Goal: Task Accomplishment & Management: Manage account settings

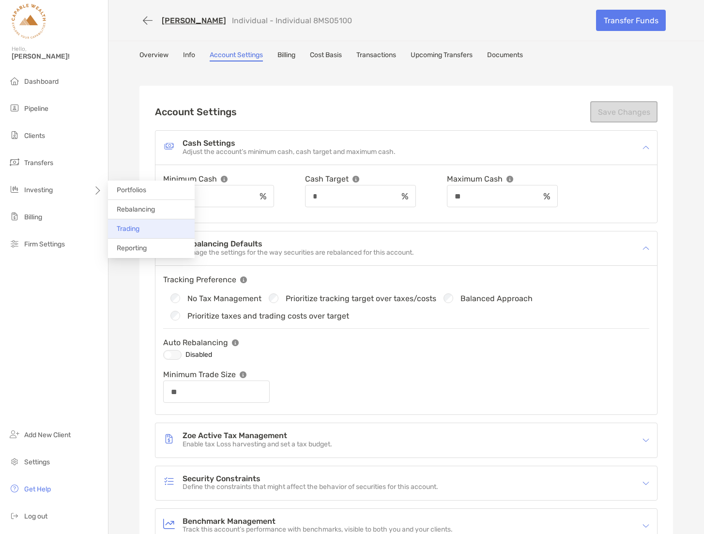
click at [137, 228] on span "Trading" at bounding box center [128, 229] width 23 height 8
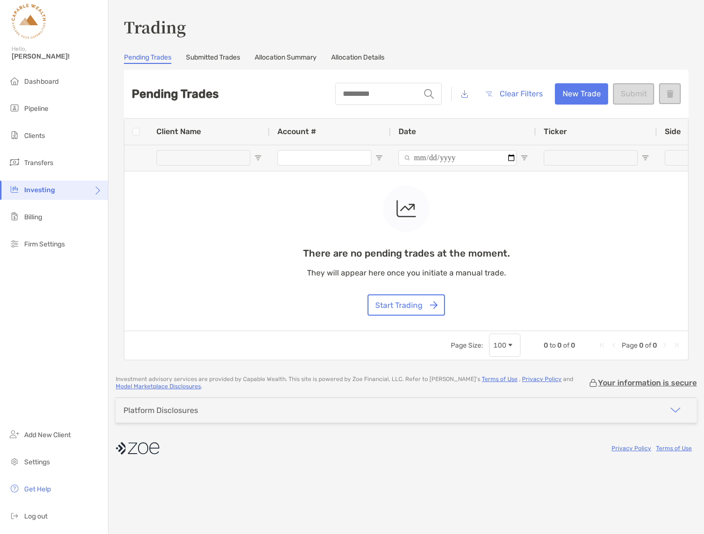
click at [306, 160] on div "There are no pending trades at the moment. They will appear here once you initi…" at bounding box center [407, 225] width 564 height 212
click at [328, 158] on div "There are no pending trades at the moment. They will appear here once you initi…" at bounding box center [407, 225] width 564 height 212
click at [577, 96] on button "New Trade" at bounding box center [581, 93] width 53 height 21
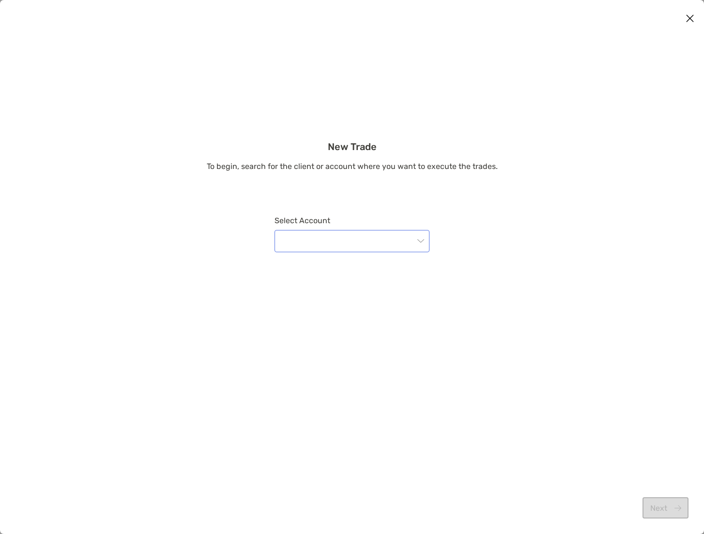
click at [386, 243] on input "modal" at bounding box center [348, 241] width 134 height 21
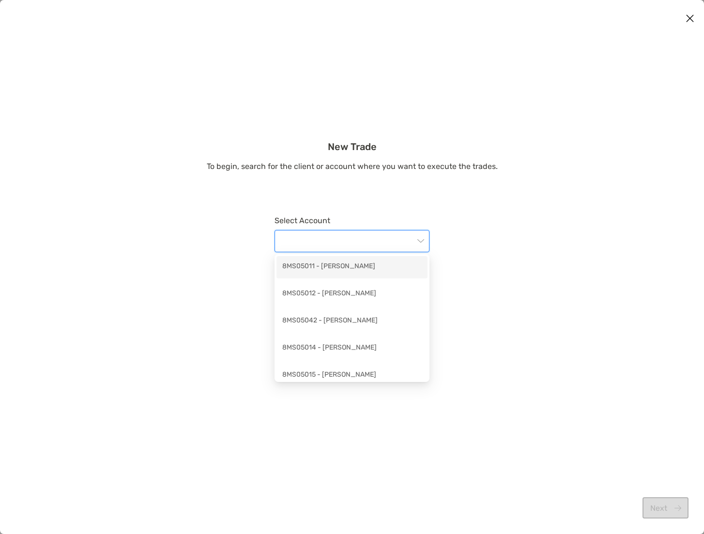
click at [354, 266] on div "8MS05011 - Jared Paul" at bounding box center [352, 267] width 140 height 12
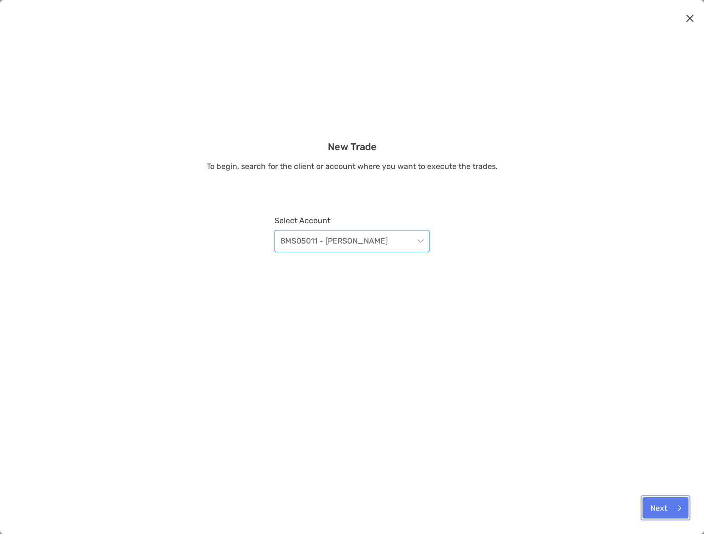
click at [674, 511] on button "Next" at bounding box center [666, 508] width 46 height 21
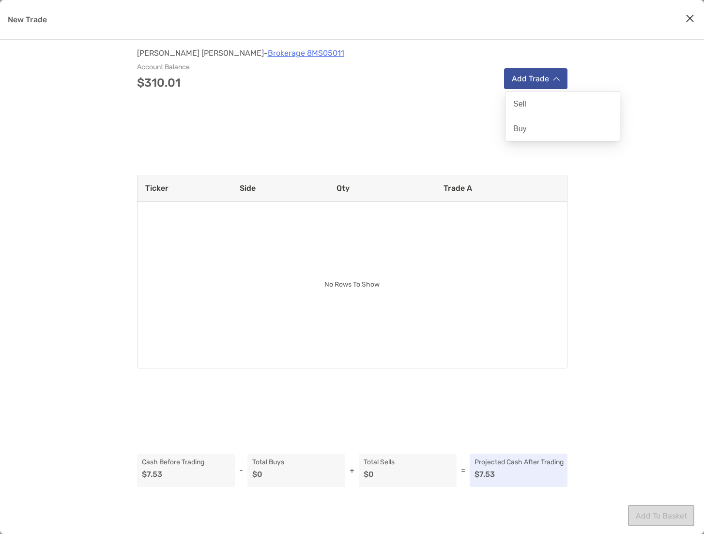
click at [556, 77] on img "modal" at bounding box center [556, 79] width 7 height 5
click at [526, 125] on p "Buy" at bounding box center [521, 128] width 14 height 9
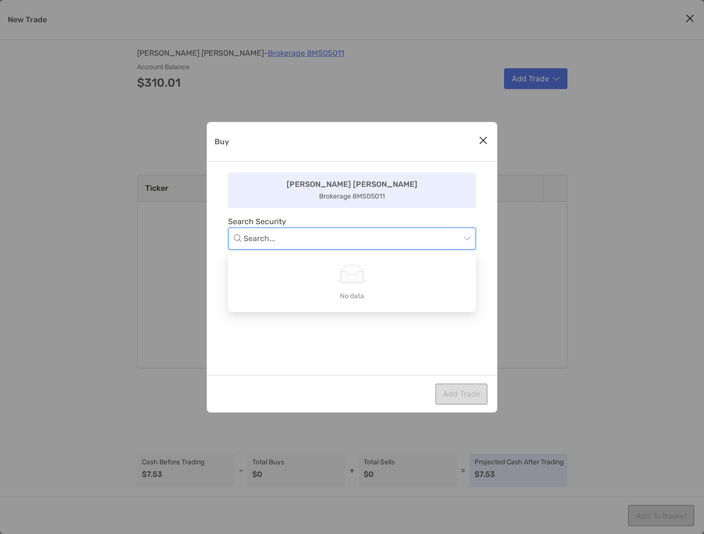
click at [295, 237] on input "Buy" at bounding box center [352, 238] width 217 height 21
type input "***"
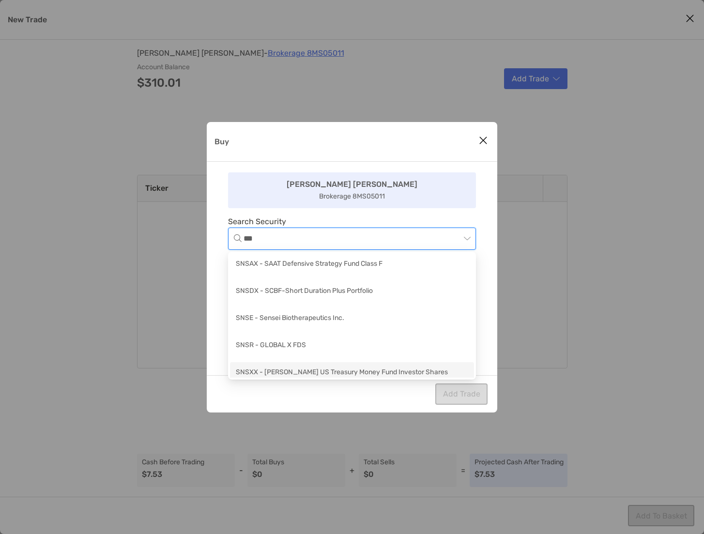
click at [302, 374] on div "SNSXX - Schwab US Treasury Money Fund Investor Shares" at bounding box center [352, 373] width 233 height 12
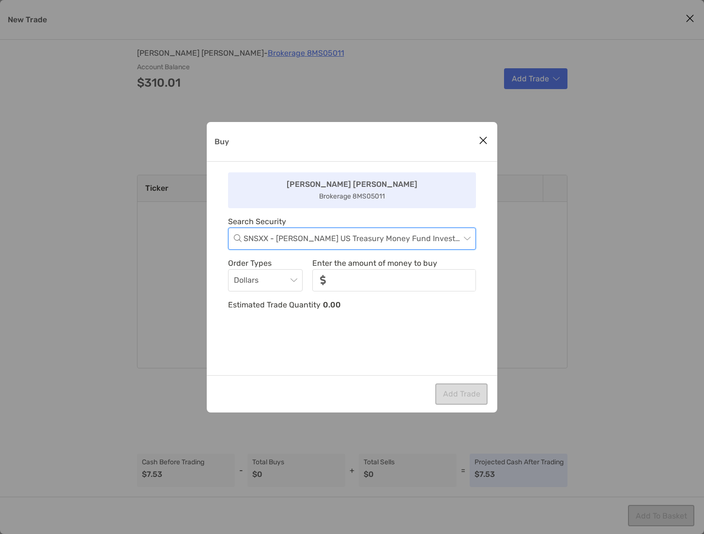
click at [483, 141] on icon "Close modal" at bounding box center [483, 141] width 9 height 12
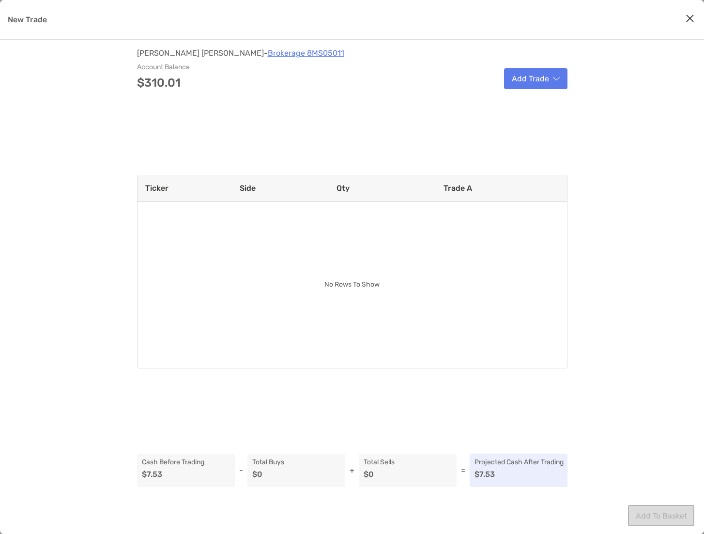
click at [689, 18] on icon "Close modal" at bounding box center [690, 19] width 9 height 12
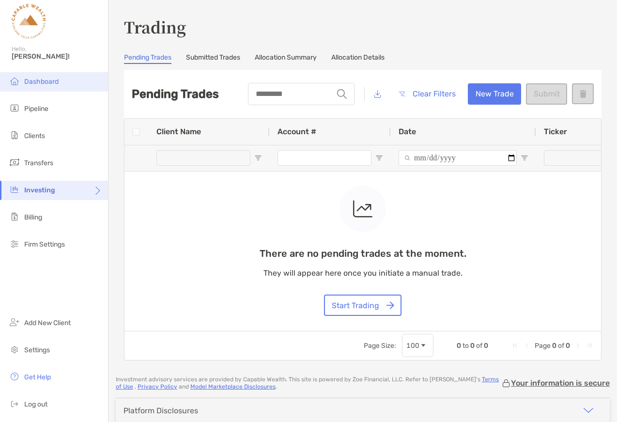
click at [51, 80] on span "Dashboard" at bounding box center [41, 82] width 34 height 8
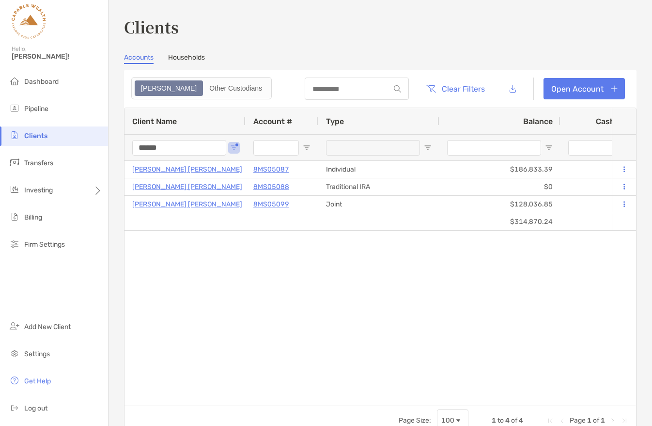
click at [175, 148] on input "******" at bounding box center [179, 148] width 94 height 16
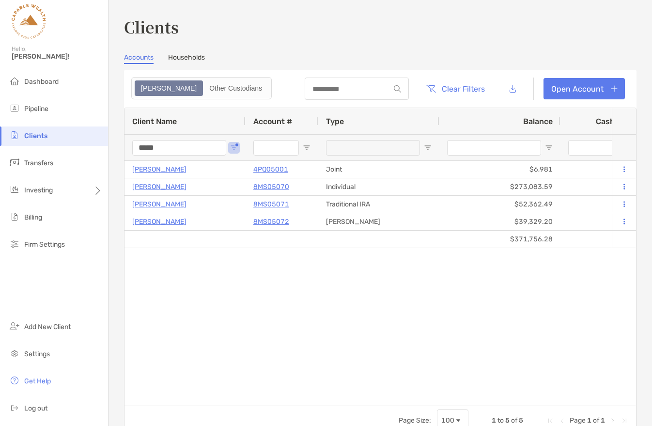
type input "*****"
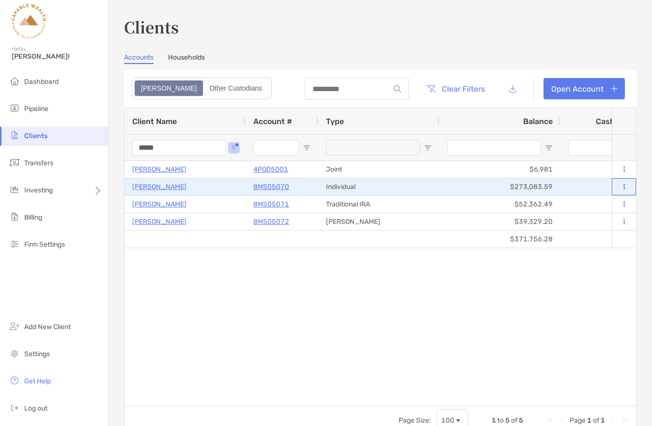
click at [625, 186] on button at bounding box center [624, 187] width 9 height 10
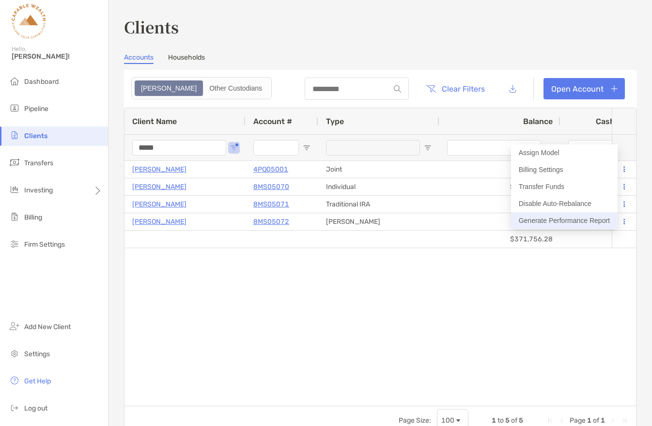
click at [561, 219] on button "Generate Performance Report" at bounding box center [564, 220] width 107 height 17
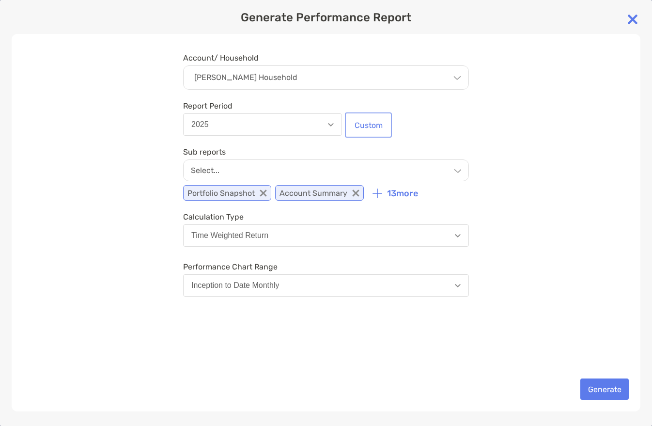
click at [367, 125] on button "Custom" at bounding box center [368, 124] width 43 height 21
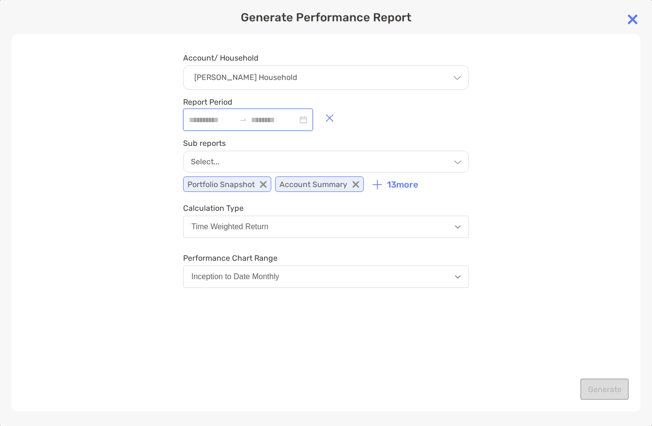
click at [282, 120] on input at bounding box center [274, 120] width 47 height 12
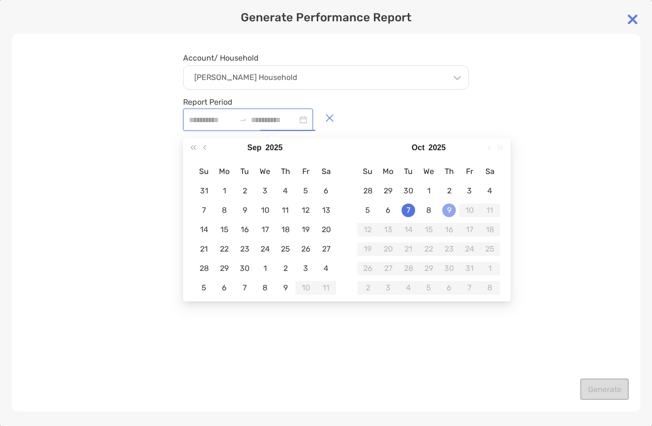
type input "**********"
click at [450, 211] on div "9" at bounding box center [449, 210] width 14 height 14
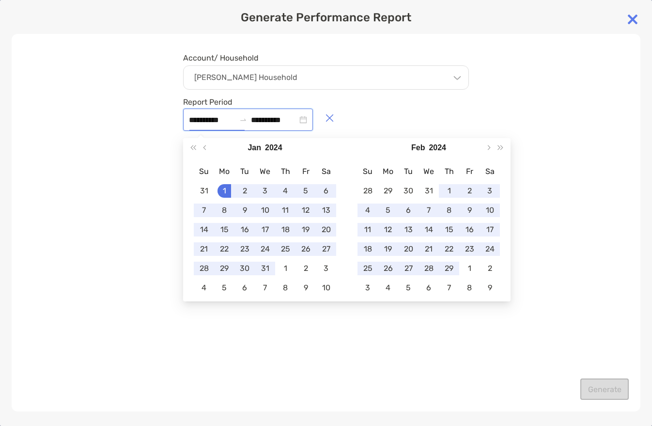
type input "**********"
click at [84, 169] on div "**********" at bounding box center [326, 222] width 629 height 377
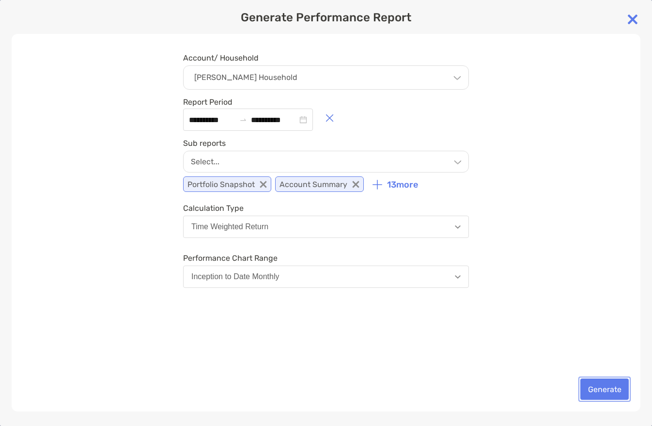
click at [609, 390] on button "Generate" at bounding box center [604, 388] width 48 height 21
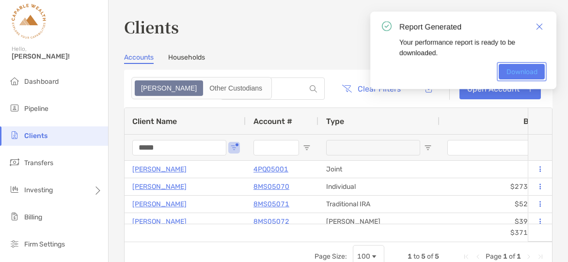
click at [526, 70] on link "Download" at bounding box center [522, 72] width 46 height 16
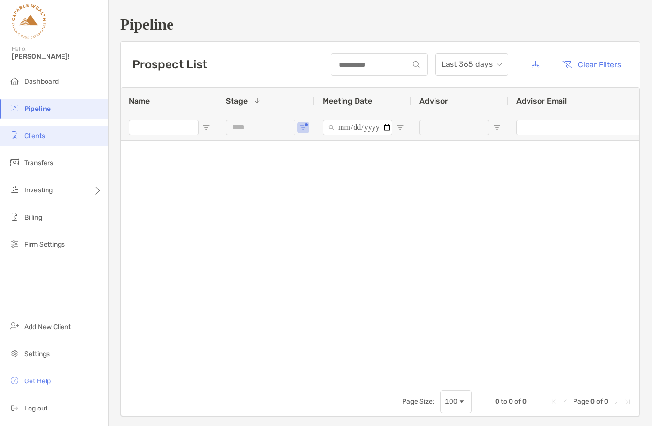
click at [44, 139] on span "Clients" at bounding box center [34, 136] width 21 height 8
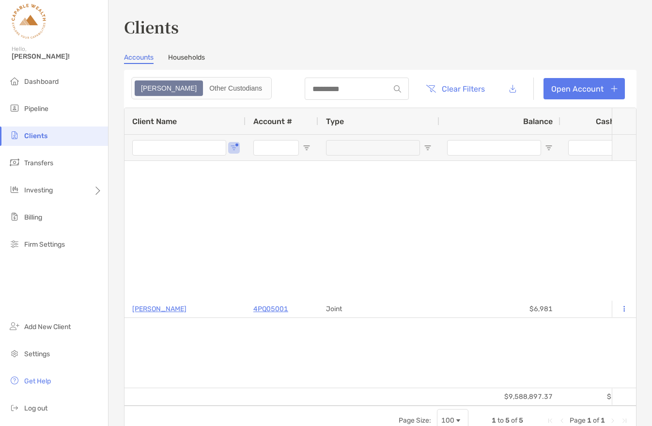
type input "*****"
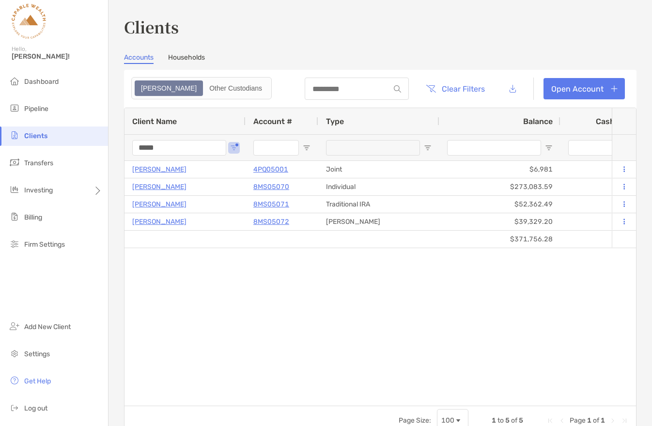
click at [172, 145] on input "*****" at bounding box center [179, 148] width 94 height 16
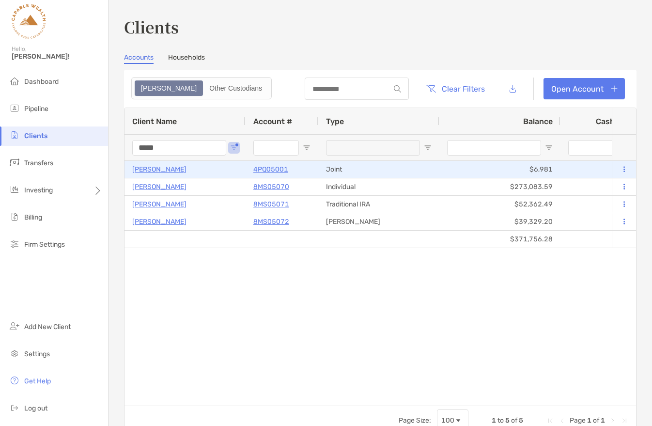
click at [167, 169] on p "Tyler Donahue" at bounding box center [159, 169] width 54 height 12
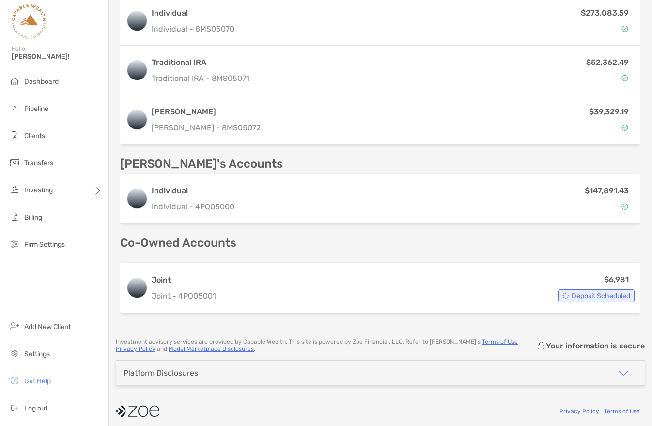
scroll to position [382, 0]
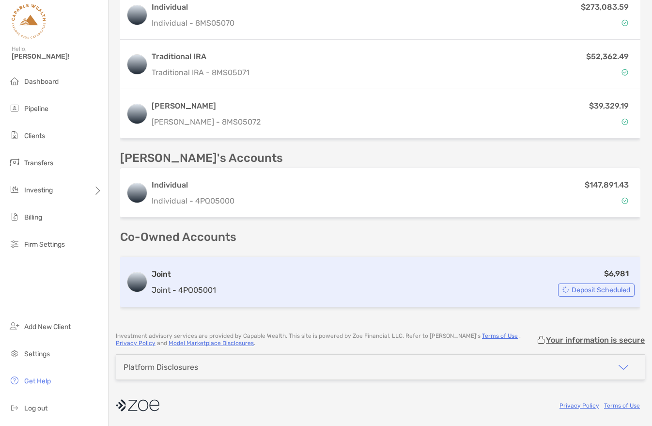
click at [268, 290] on div "$6,981 Deposit Scheduled" at bounding box center [427, 281] width 415 height 29
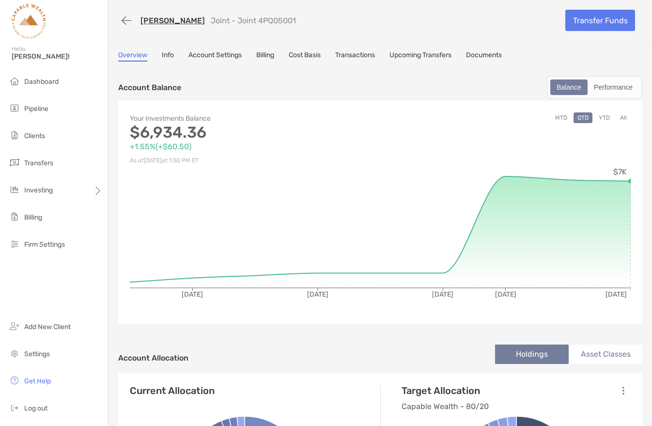
click at [430, 54] on link "Upcoming Transfers" at bounding box center [421, 56] width 62 height 11
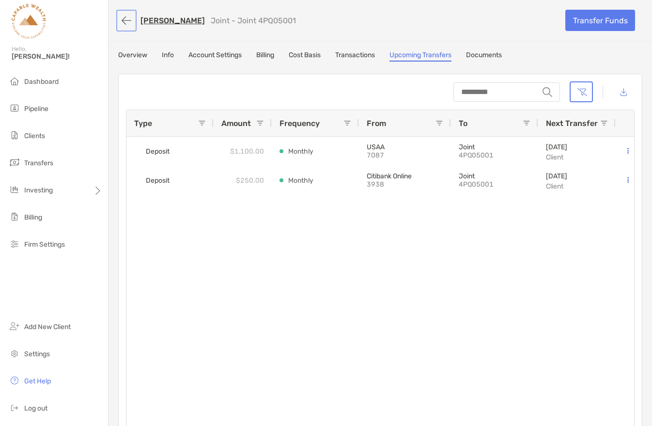
click at [124, 19] on button "button" at bounding box center [126, 21] width 16 height 18
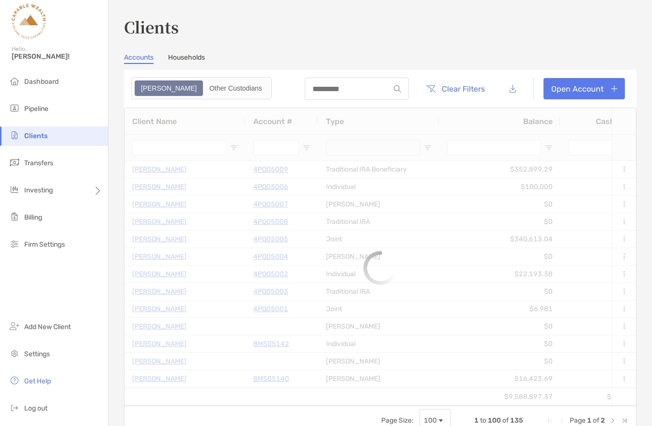
type input "*****"
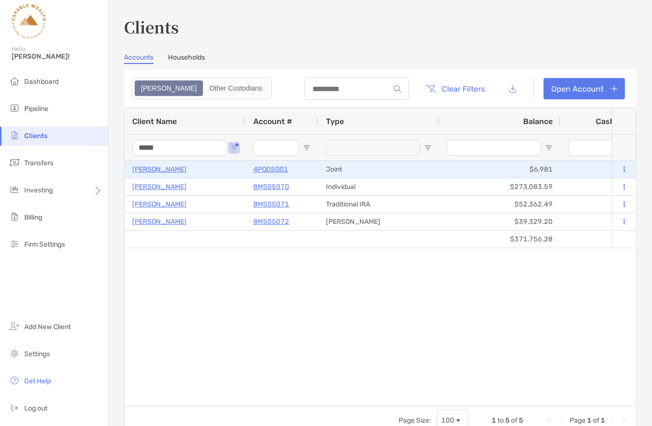
click at [168, 167] on p "Tyler Donahue" at bounding box center [159, 169] width 54 height 12
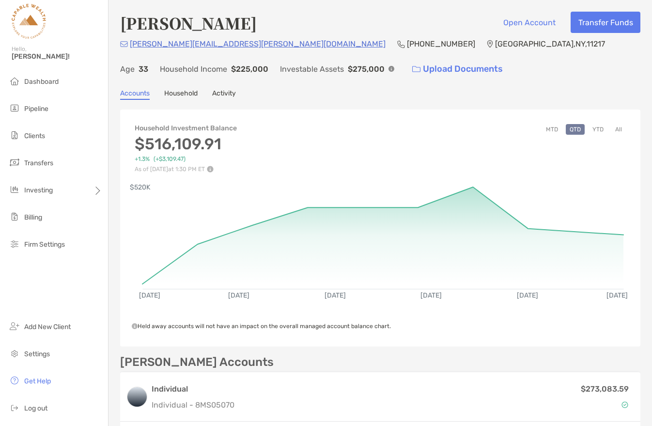
click at [593, 128] on button "YTD" at bounding box center [598, 129] width 19 height 11
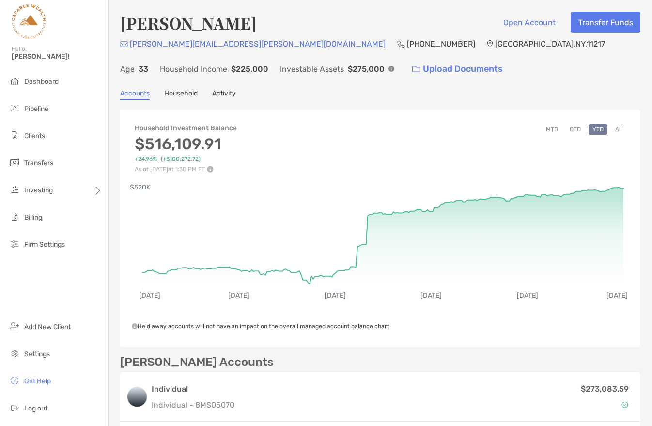
click at [622, 129] on button "All" at bounding box center [618, 129] width 15 height 11
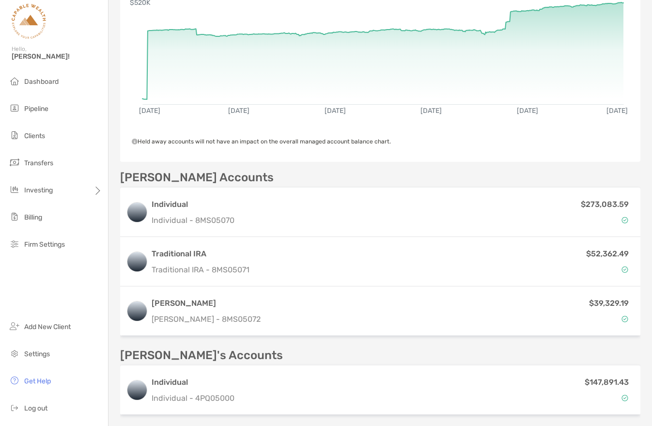
scroll to position [336, 0]
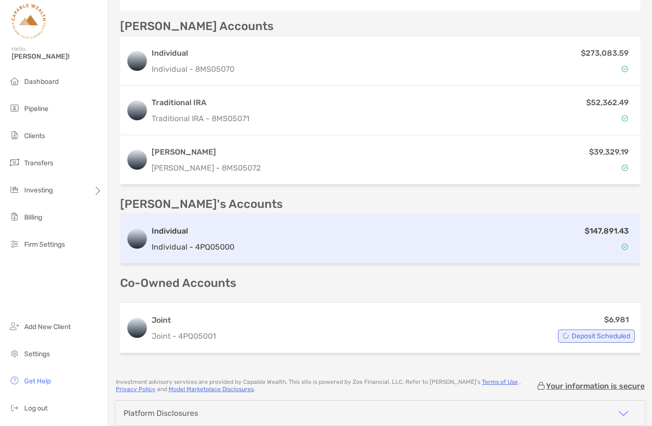
click at [362, 234] on div "$147,891.43" at bounding box center [436, 239] width 396 height 28
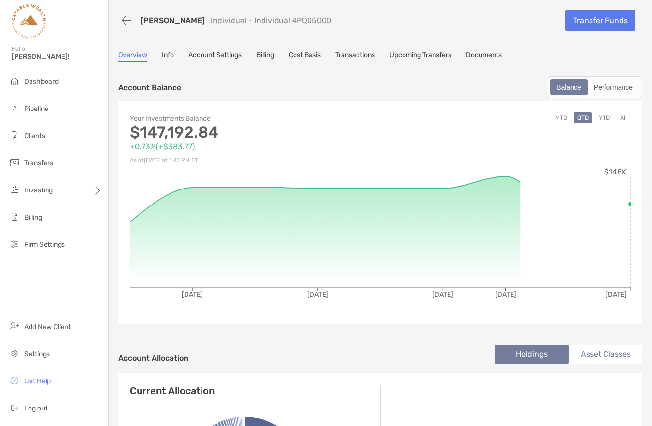
click at [310, 51] on link "Cost Basis" at bounding box center [305, 56] width 32 height 11
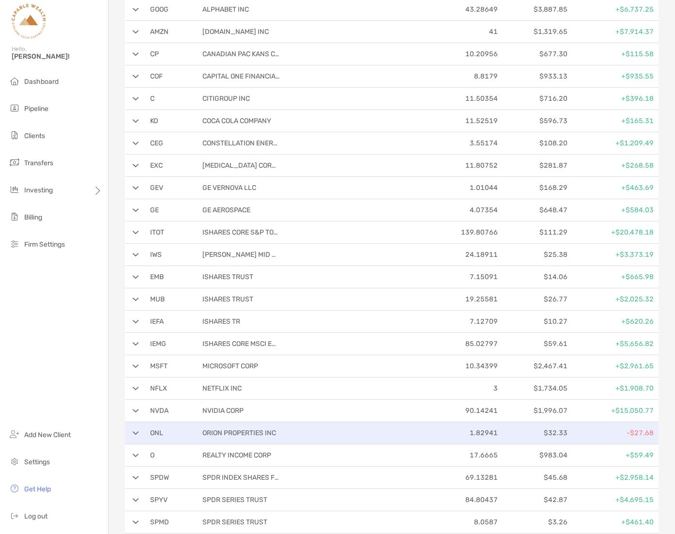
scroll to position [288, 0]
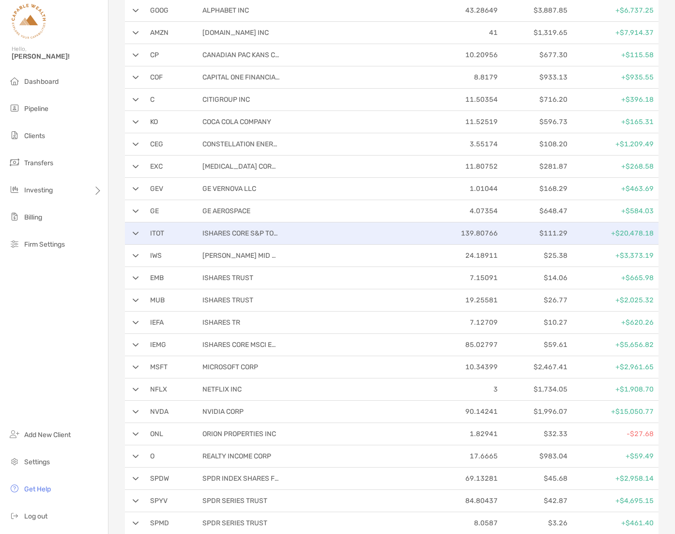
click at [284, 235] on div "ITOT ISHARES CORE S&P TOTAL U S 139.80766 $111.29 +$20,478.18" at bounding box center [392, 233] width 534 height 22
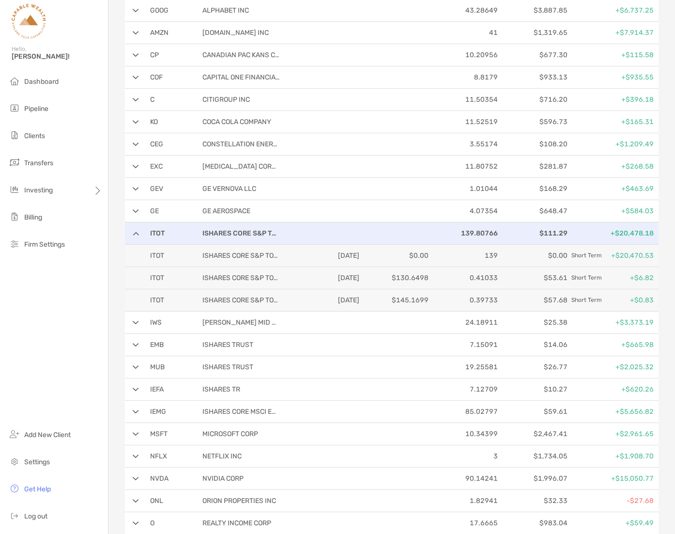
click at [287, 235] on div "ITOT ISHARES CORE S&P TOTAL U S 139.80766 $111.29 +$20,478.18" at bounding box center [392, 233] width 534 height 22
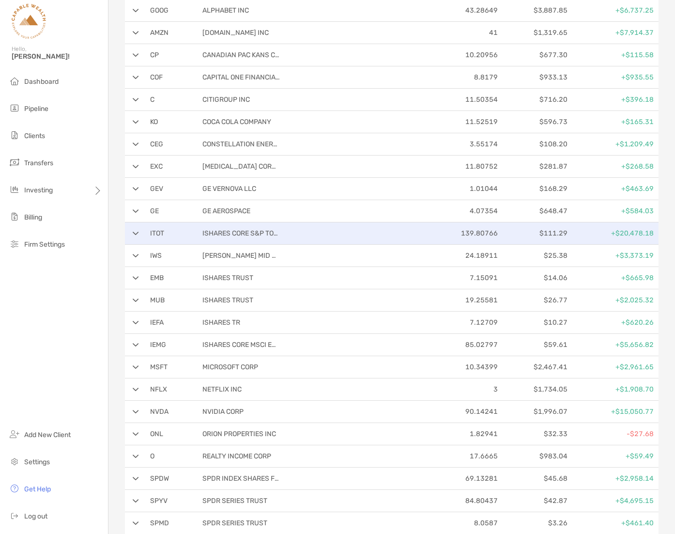
click at [297, 234] on p at bounding box center [326, 233] width 65 height 12
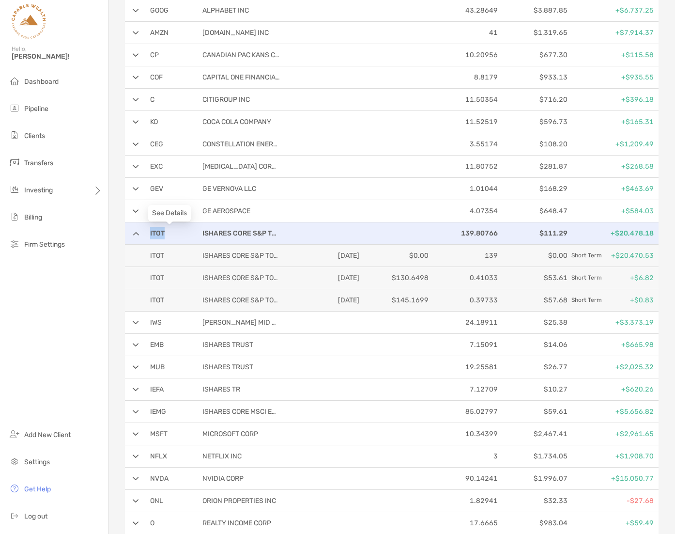
click at [154, 235] on p "ITOT" at bounding box center [169, 233] width 39 height 12
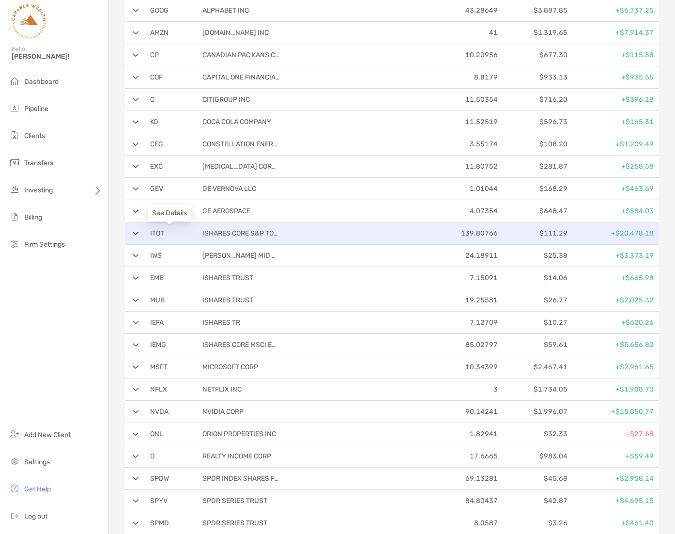
click at [181, 233] on p "ITOT" at bounding box center [169, 233] width 39 height 12
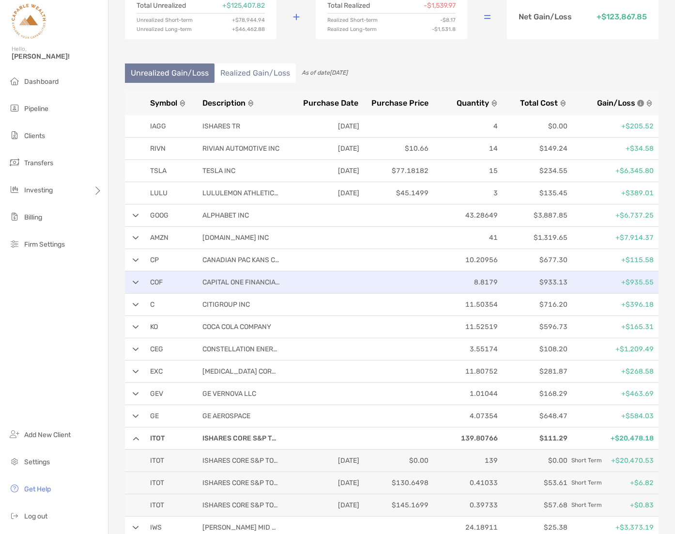
scroll to position [0, 0]
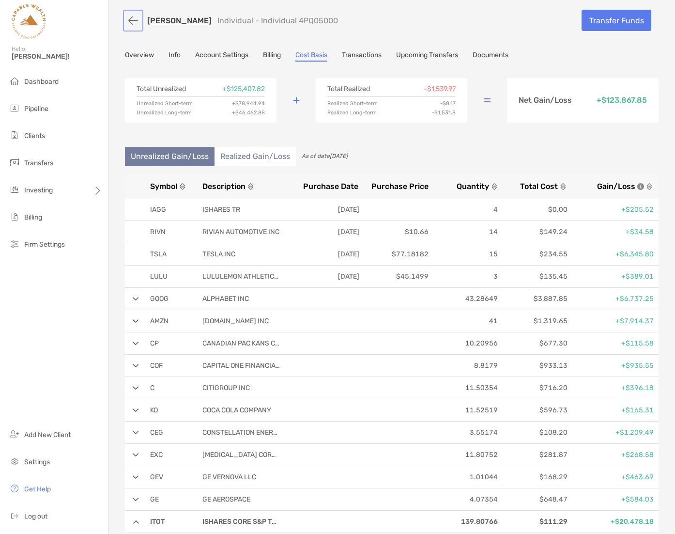
click at [137, 20] on button "button" at bounding box center [133, 21] width 16 height 18
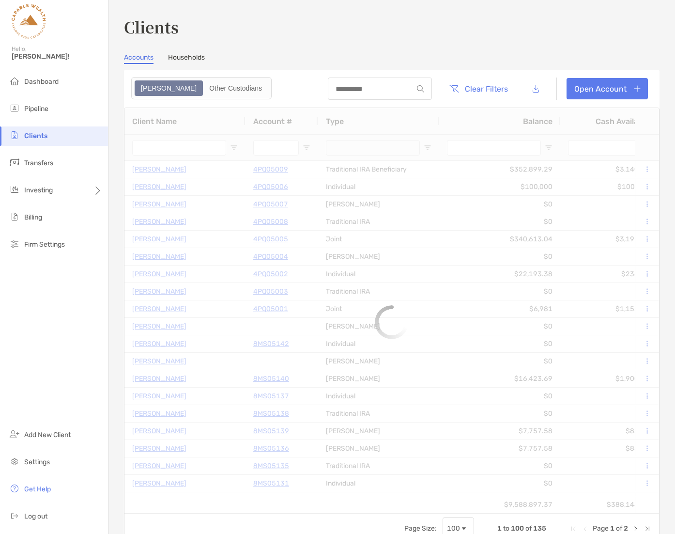
type input "*****"
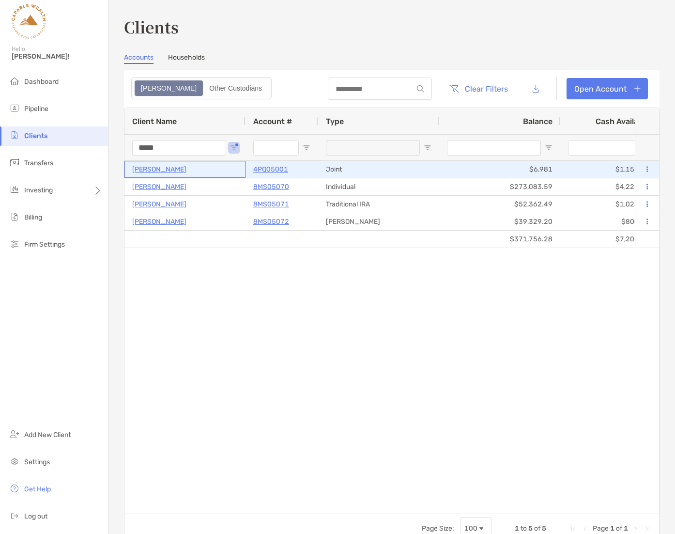
click at [163, 172] on p "Tyler Donahue" at bounding box center [159, 169] width 54 height 12
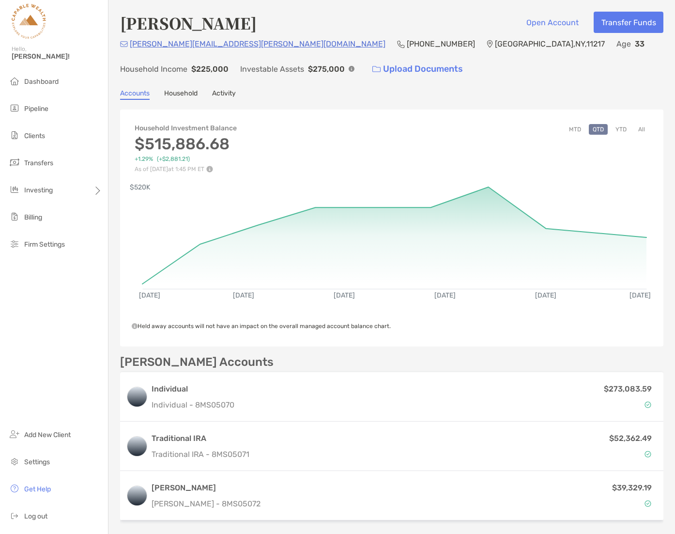
click at [368, 83] on div "Tyler Donahue Open Account Transfer Funds tyler.xavier.donahue@gmail.com (860) …" at bounding box center [392, 352] width 567 height 704
